Goal: Navigation & Orientation: Find specific page/section

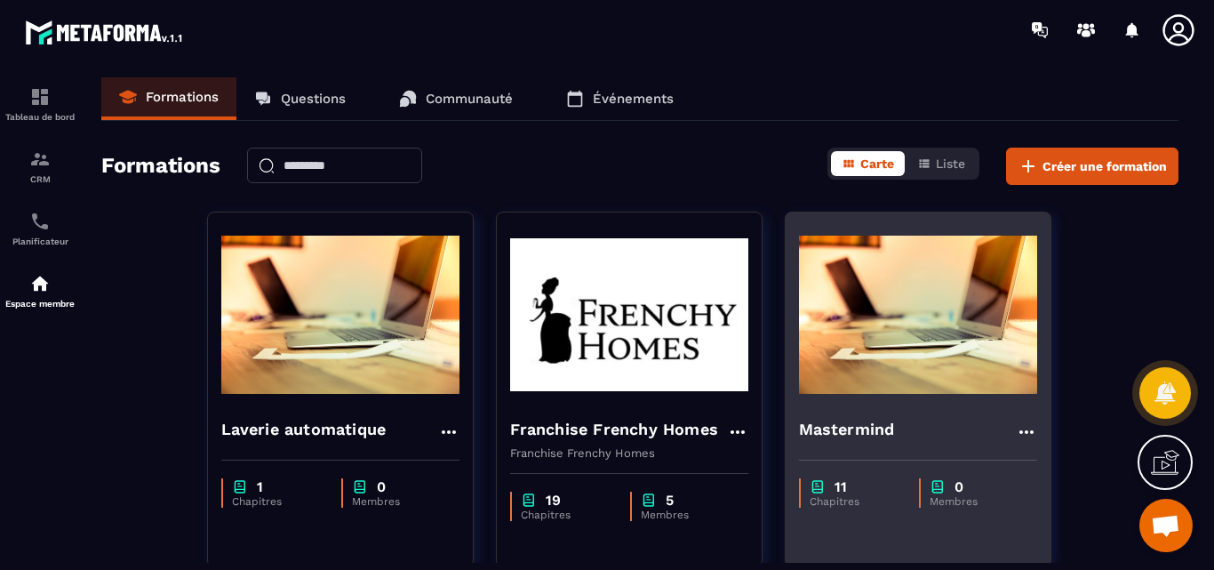
scroll to position [267, 0]
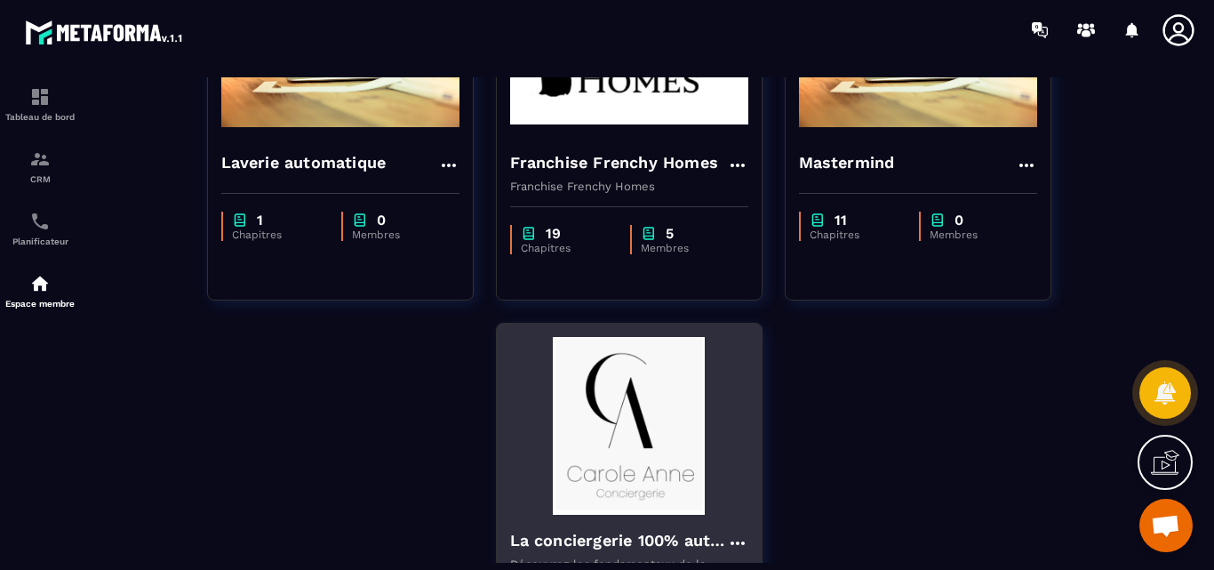
click at [626, 439] on img at bounding box center [629, 426] width 238 height 178
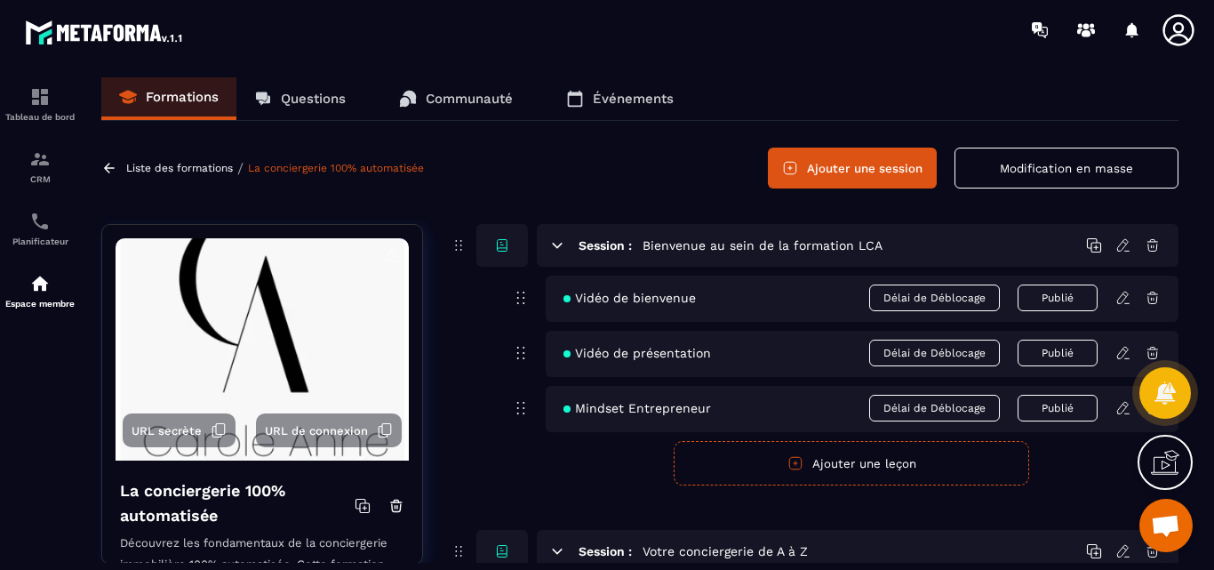
click at [298, 99] on p "Questions" at bounding box center [313, 99] width 65 height 16
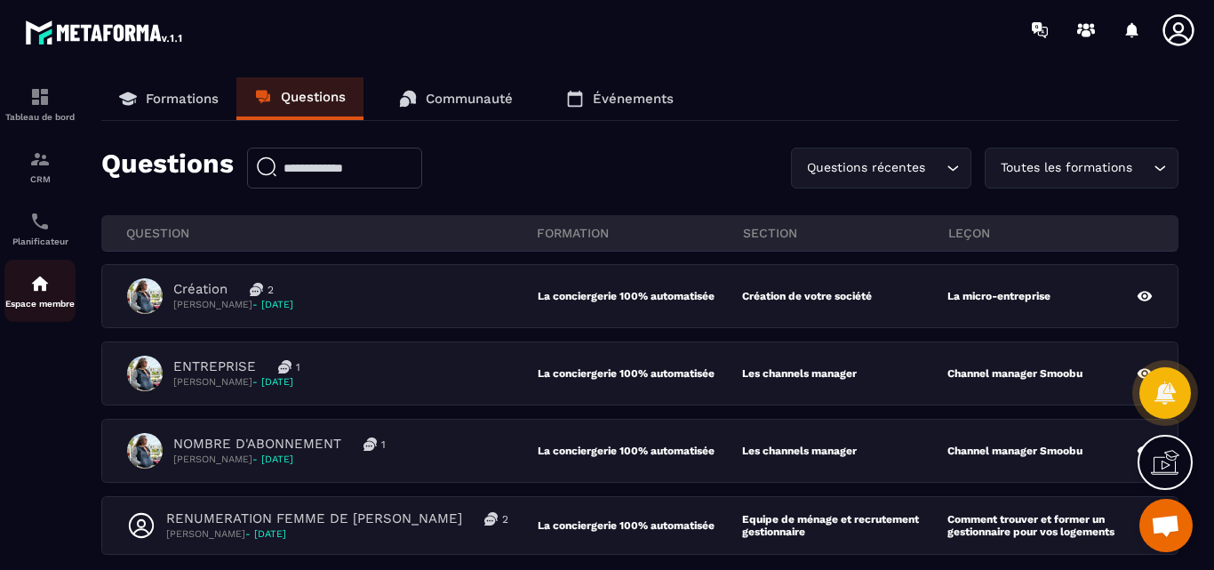
click at [44, 289] on img at bounding box center [39, 283] width 21 height 21
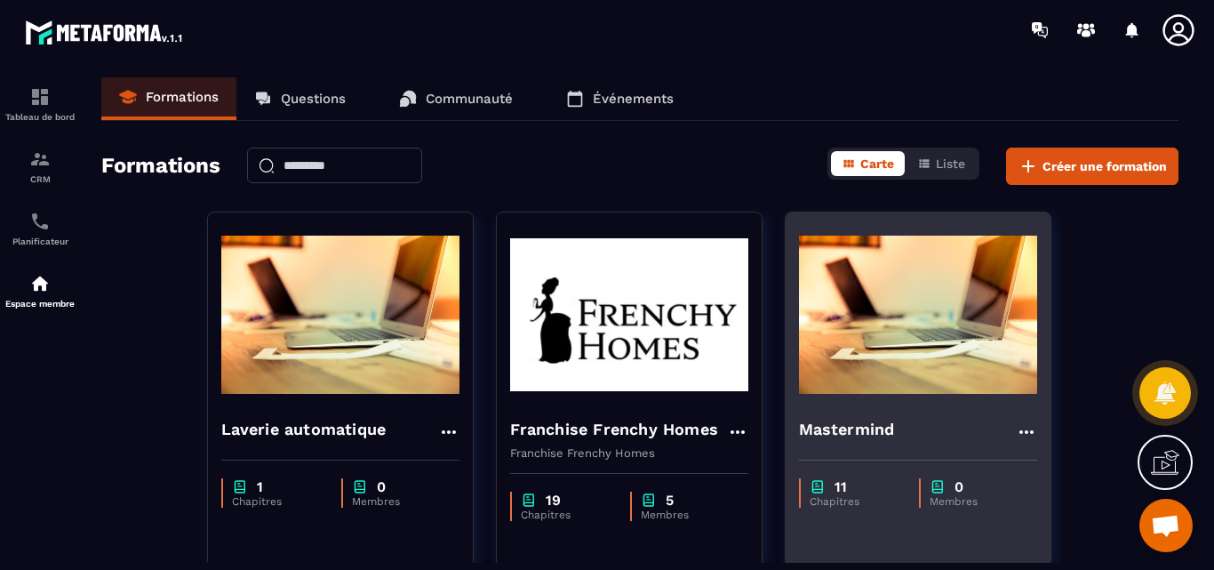
click at [918, 331] on img at bounding box center [918, 315] width 238 height 178
